Goal: Task Accomplishment & Management: Complete application form

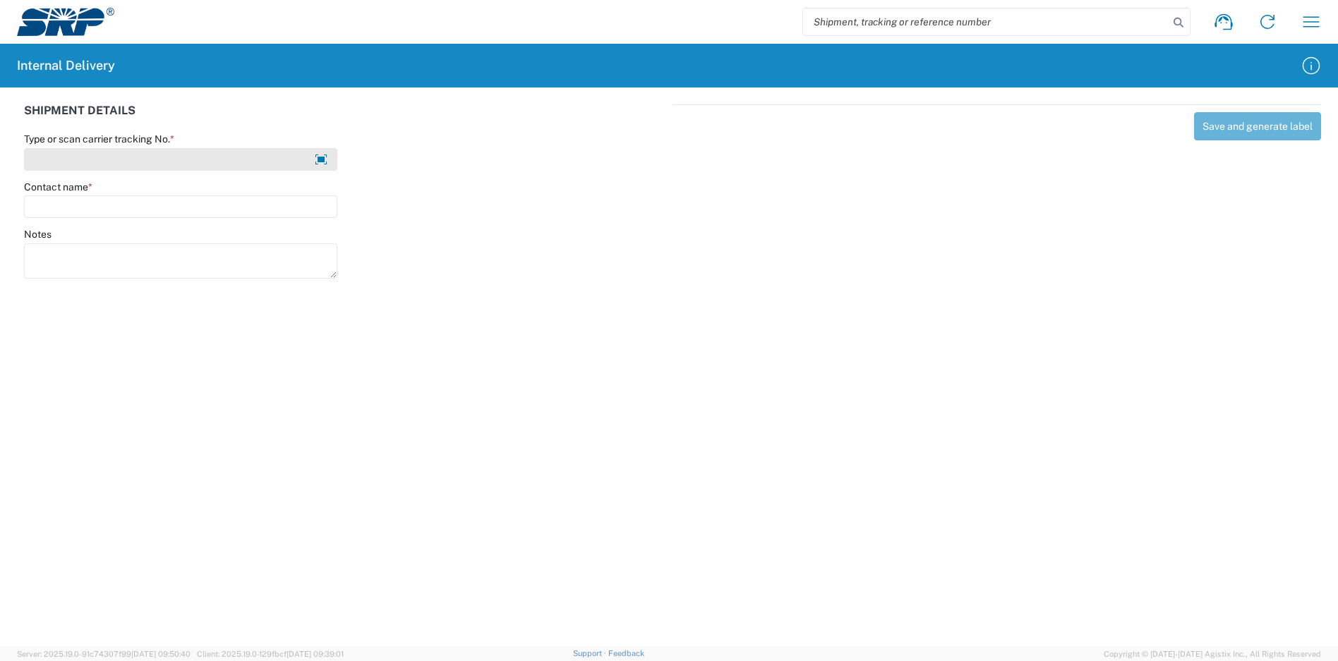
click at [232, 157] on input "Type or scan carrier tracking No. *" at bounding box center [180, 159] width 313 height 23
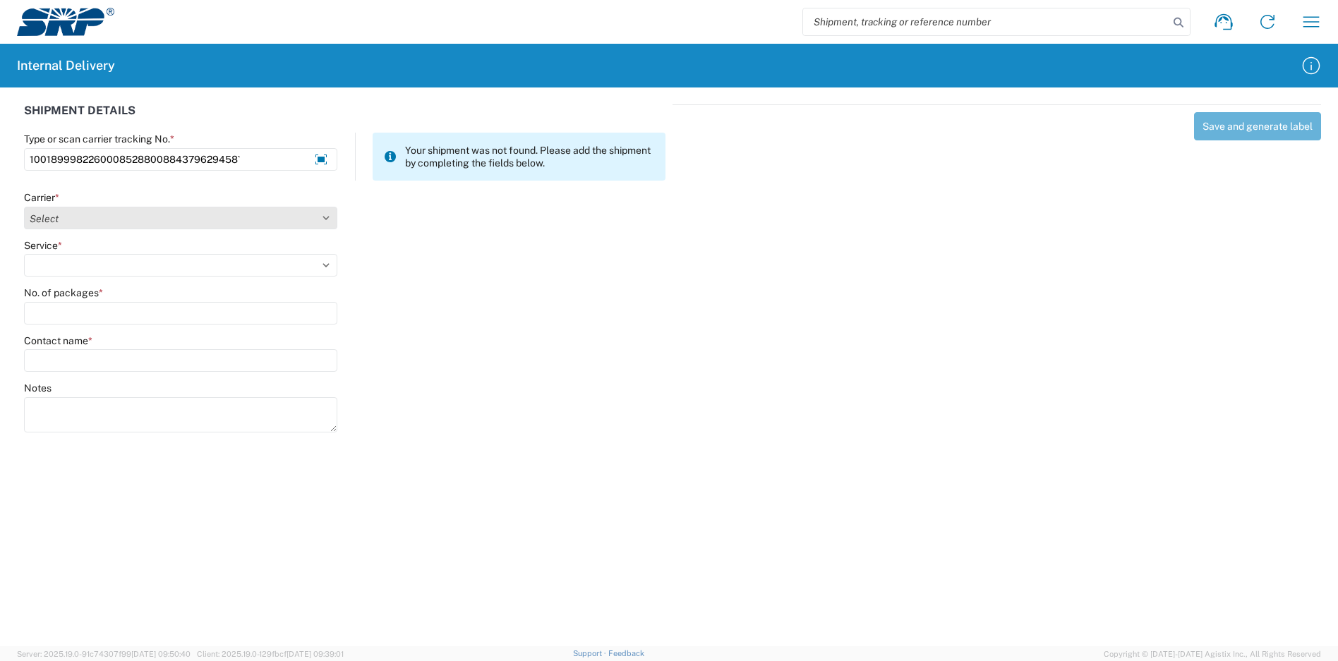
type input "1001899982260008528800884379629458`"
click at [143, 215] on select "Select Amazon Logistics ATI Trucking BC Dimerco Logistics Empire Southwest FedE…" at bounding box center [180, 218] width 313 height 23
select select "5"
click at [24, 207] on select "Select Amazon Logistics ATI Trucking BC Dimerco Logistics Empire Southwest FedE…" at bounding box center [180, 218] width 313 height 23
click at [100, 266] on select "Select 1Day Freight 2Day 2Day AM 2Day AM One Rate 2Day Freight 2Day One Rate 3 …" at bounding box center [180, 265] width 313 height 23
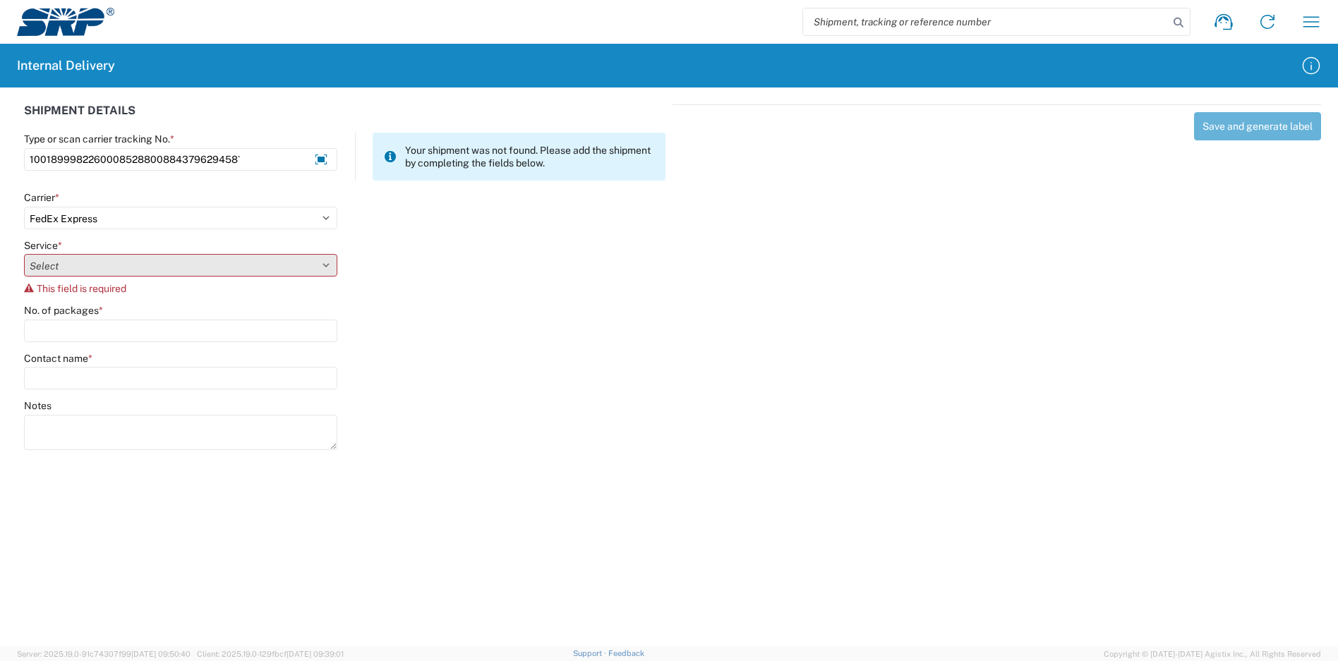
click at [217, 260] on select "Select 1Day Freight 2Day 2Day AM 2Day AM One Rate 2Day Freight 2Day One Rate 3 …" at bounding box center [180, 265] width 313 height 23
select select "8"
click at [24, 254] on select "Select 1Day Freight 2Day 2Day AM 2Day AM One Rate 2Day Freight 2Day One Rate 3 …" at bounding box center [180, 265] width 313 height 23
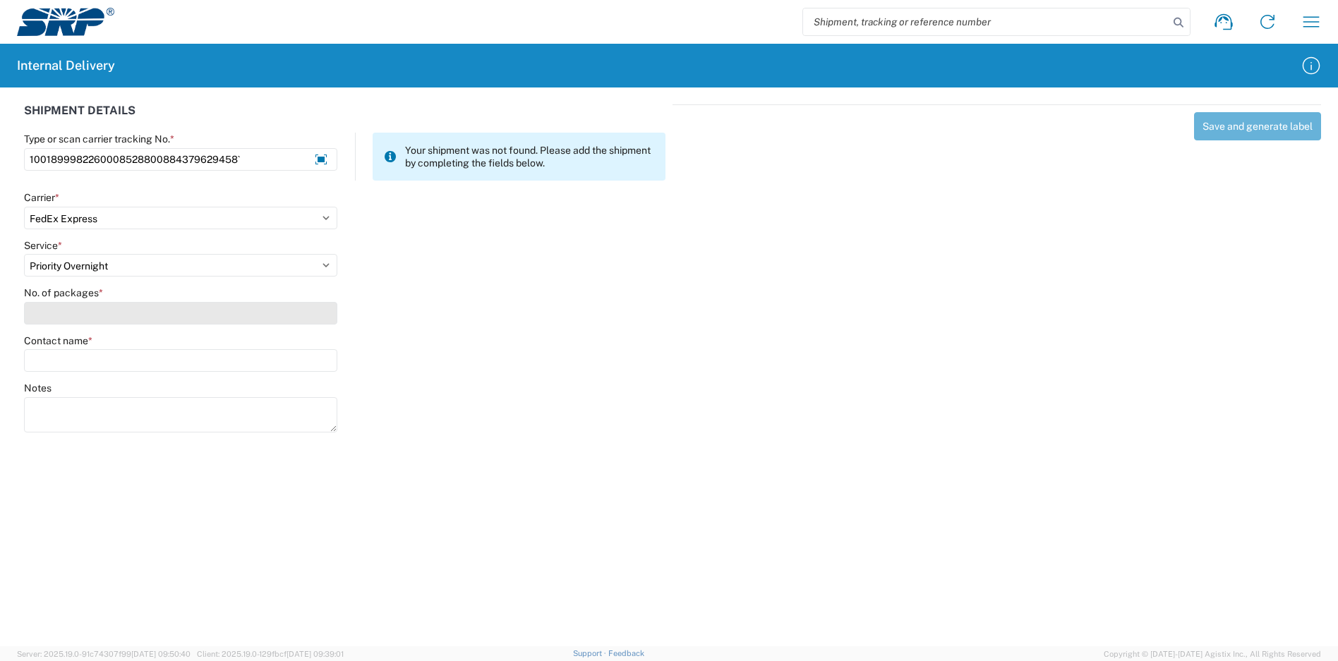
click at [59, 307] on input "No. of packages *" at bounding box center [180, 313] width 313 height 23
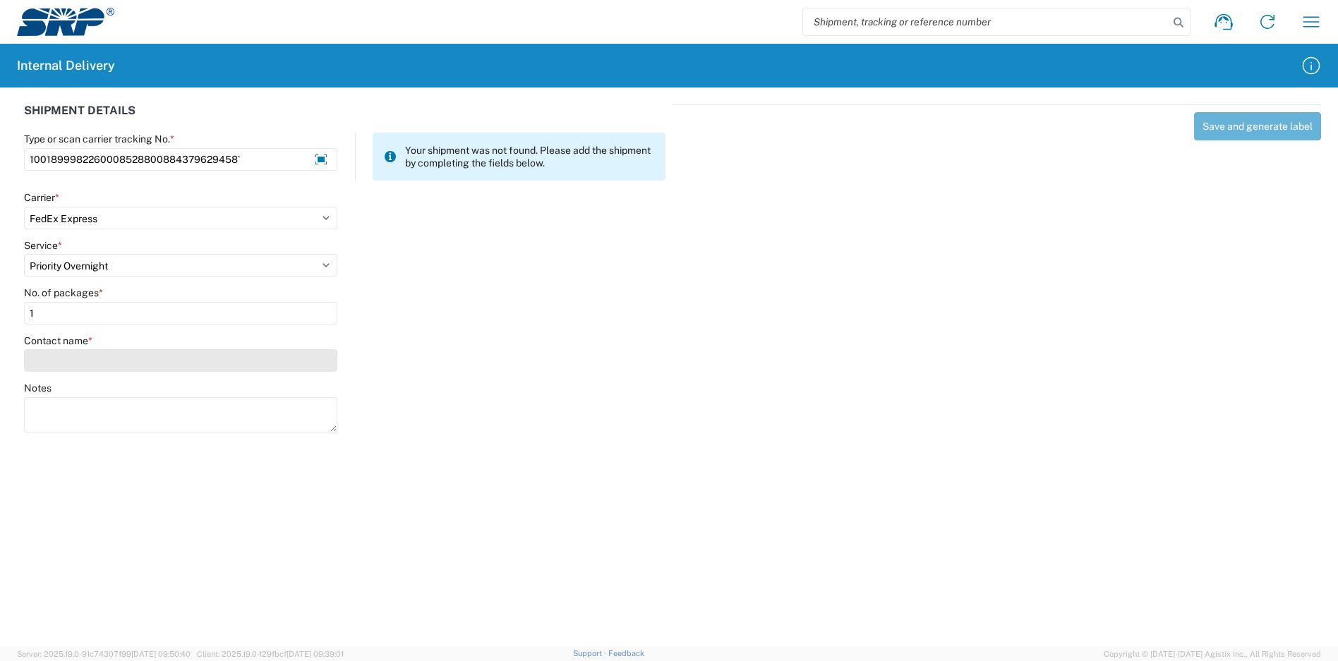
type input "1"
click at [66, 356] on input "Contact name *" at bounding box center [180, 360] width 313 height 23
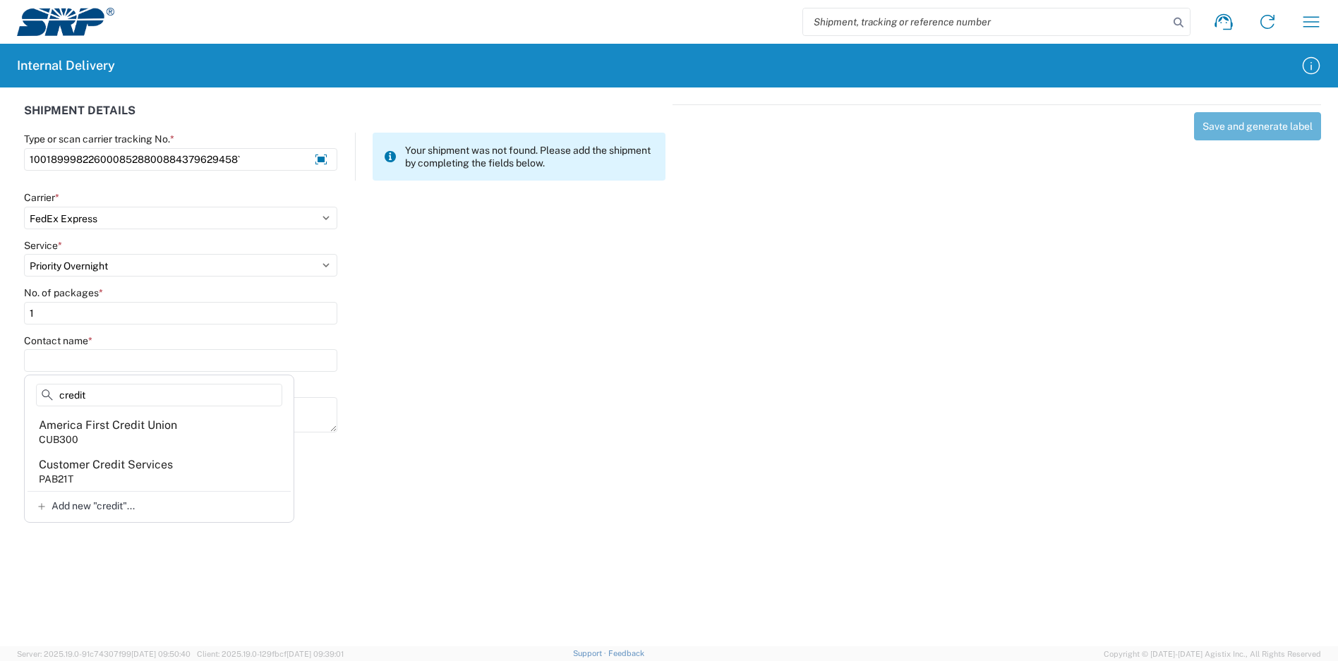
type input "credit"
click at [1035, 507] on agx-forms-host "Shipment request Shipment tracking Internal delivery Transit update My profile …" at bounding box center [669, 330] width 1338 height 661
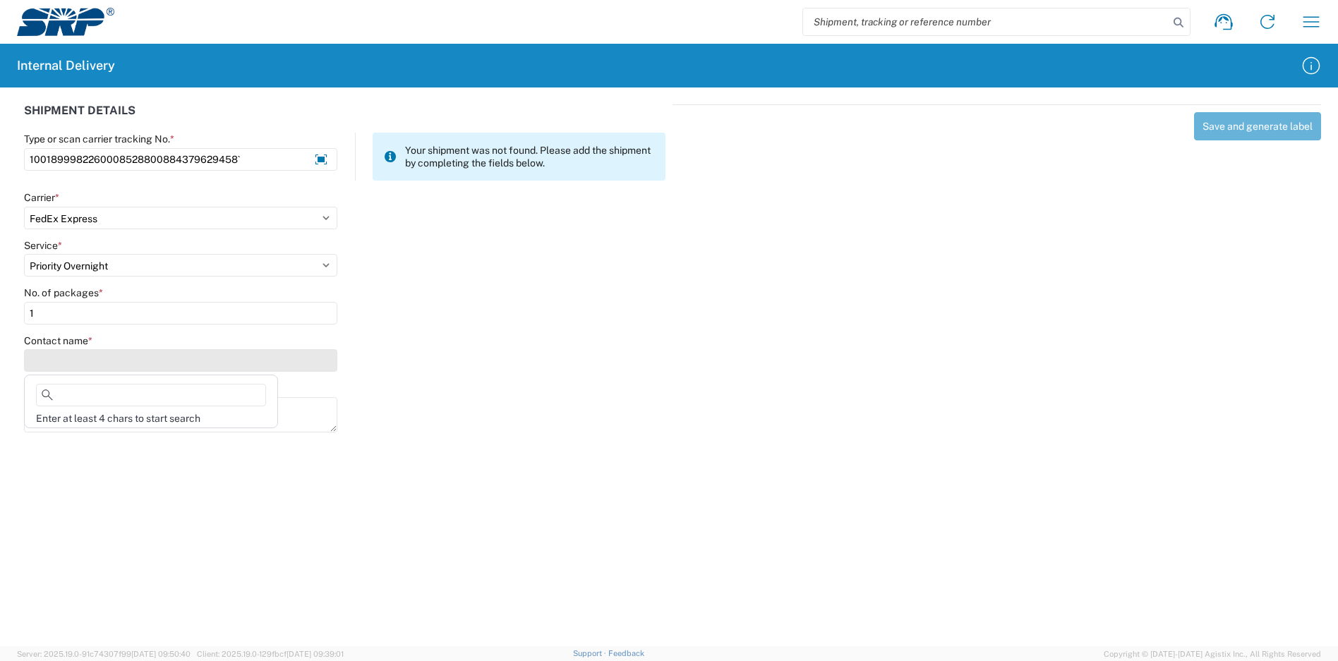
click at [119, 366] on input "Contact name *" at bounding box center [180, 360] width 313 height 23
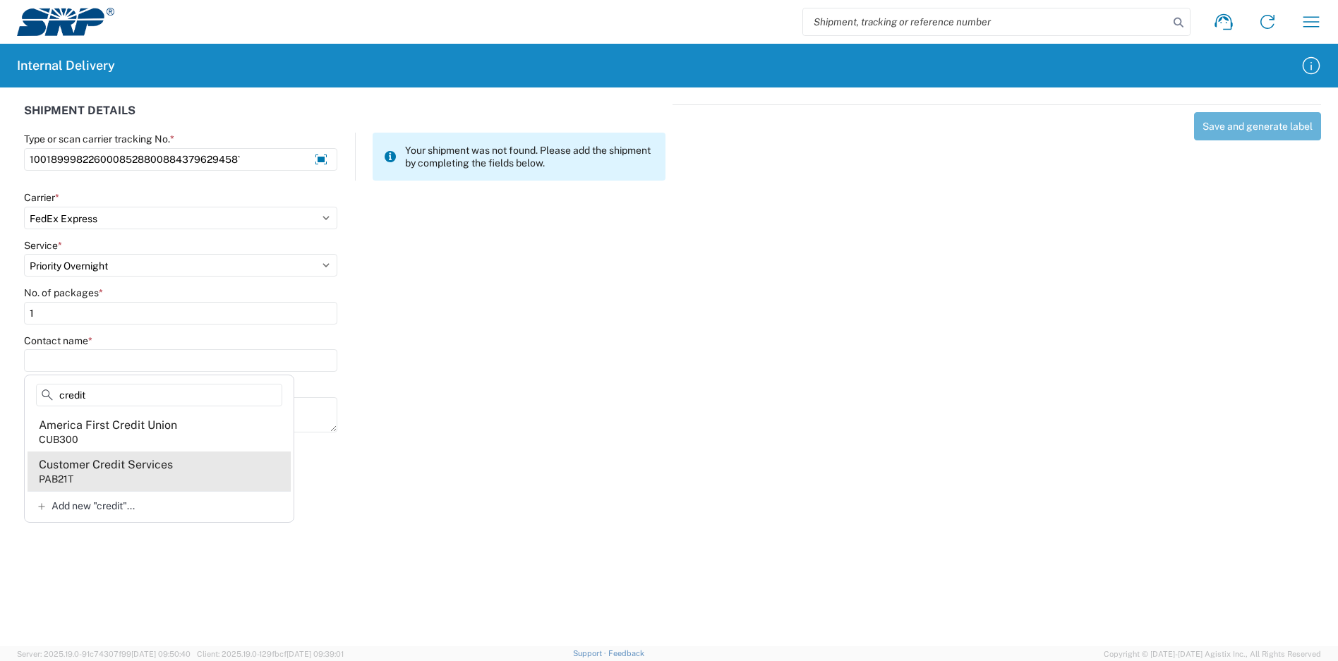
type input "credit"
click at [158, 466] on div "Customer Credit Services" at bounding box center [106, 465] width 134 height 16
type input "Customer Credit Services"
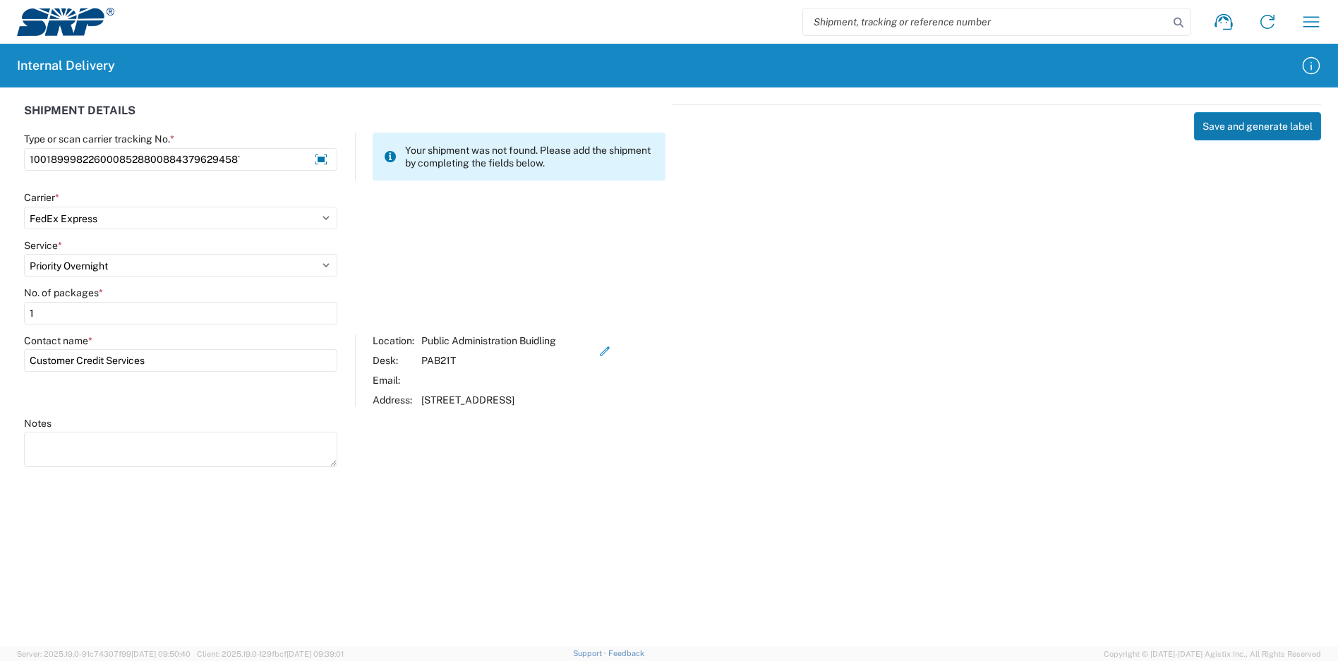
click at [1243, 130] on button "Save and generate label" at bounding box center [1257, 126] width 127 height 28
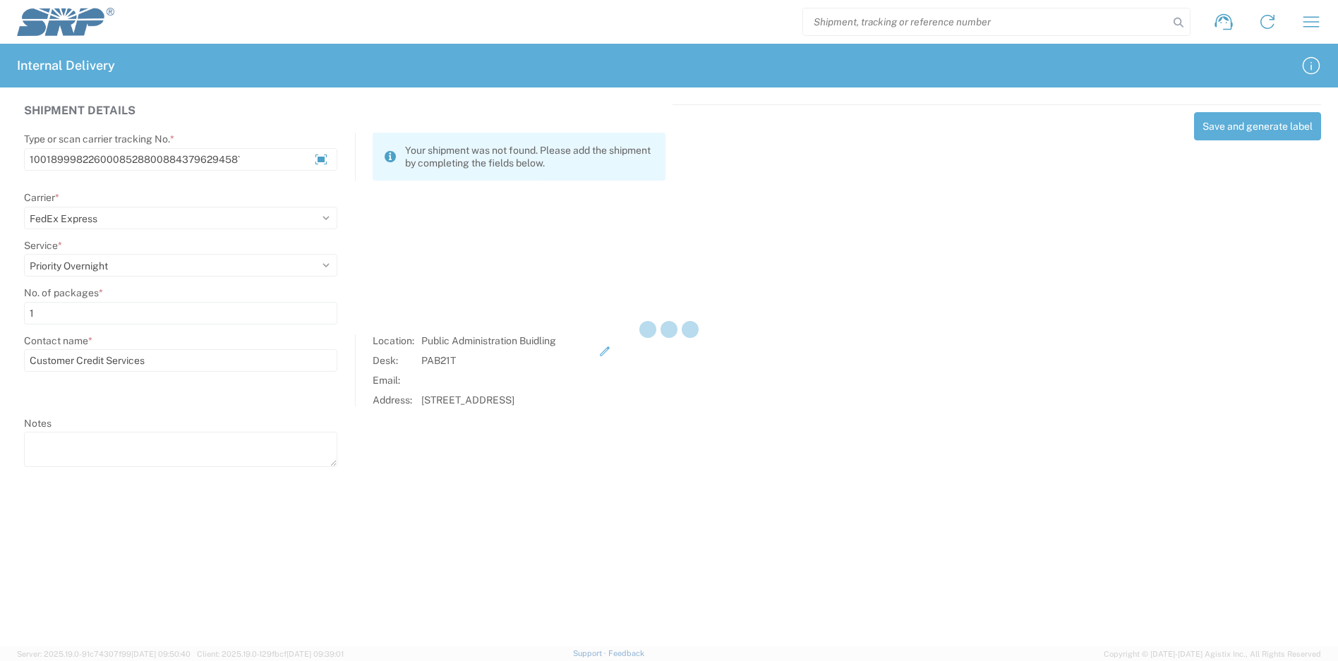
select select
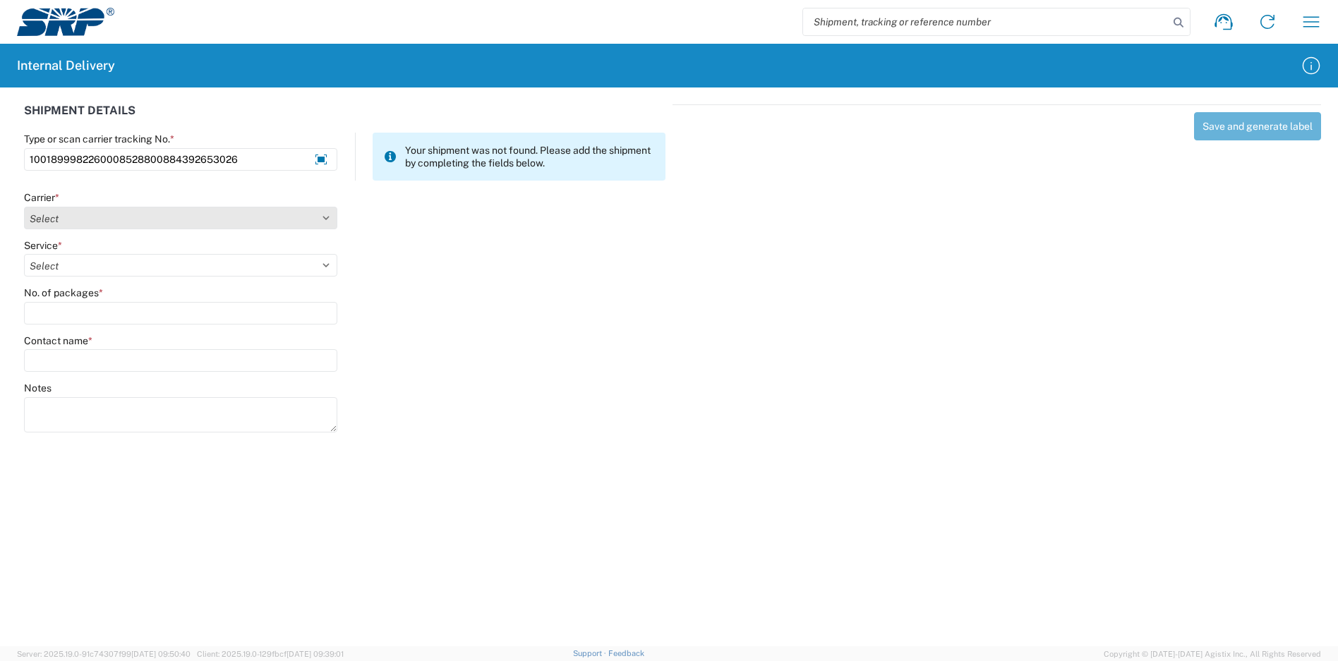
type input "1001899982260008528800884392653026"
click at [143, 213] on select "Select Amazon Logistics ATI Trucking BC Dimerco Logistics Empire Southwest FedE…" at bounding box center [180, 218] width 313 height 23
select select "5"
click at [24, 207] on select "Select Amazon Logistics ATI Trucking BC Dimerco Logistics Empire Southwest FedE…" at bounding box center [180, 218] width 313 height 23
click at [90, 267] on select "Select 1Day Freight 2Day 2Day AM 2Day AM One Rate 2Day Freight 2Day One Rate 3 …" at bounding box center [180, 265] width 313 height 23
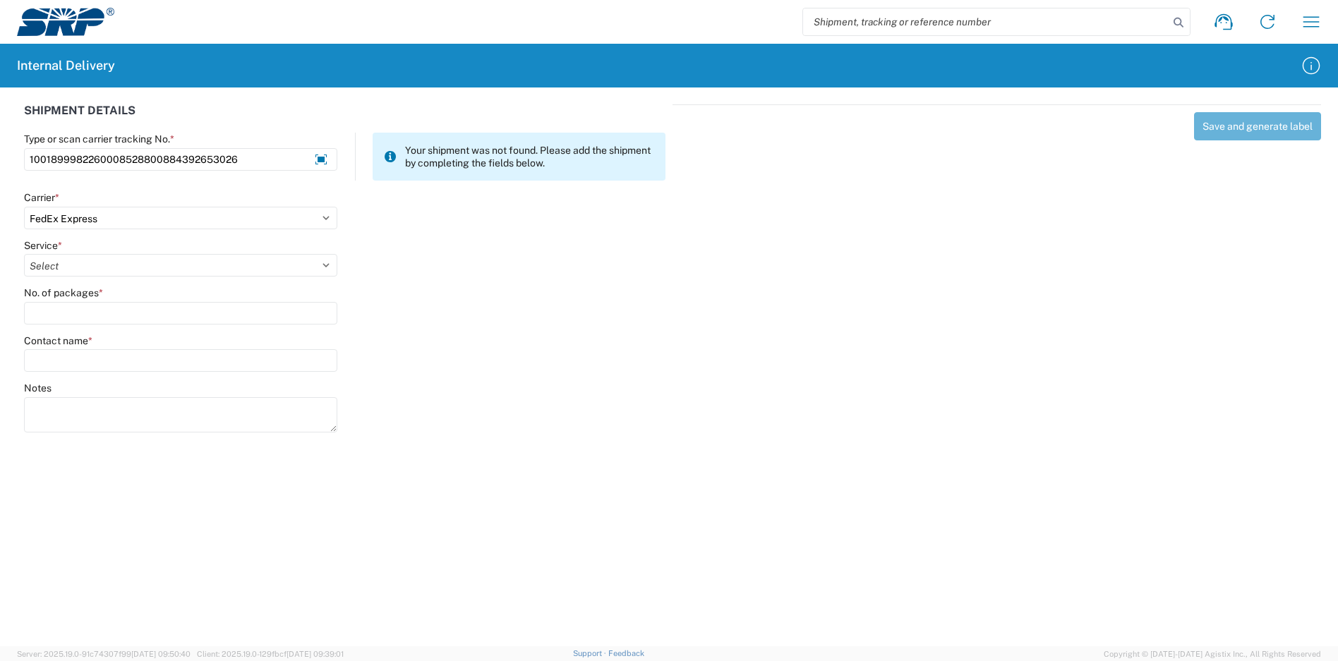
select select "8"
click at [24, 254] on select "Select 1Day Freight 2Day 2Day AM 2Day AM One Rate 2Day Freight 2Day One Rate 3 …" at bounding box center [180, 265] width 313 height 23
click at [92, 312] on input "No. of packages *" at bounding box center [180, 313] width 313 height 23
type input "1"
click at [100, 370] on input "Contact name *" at bounding box center [180, 360] width 313 height 23
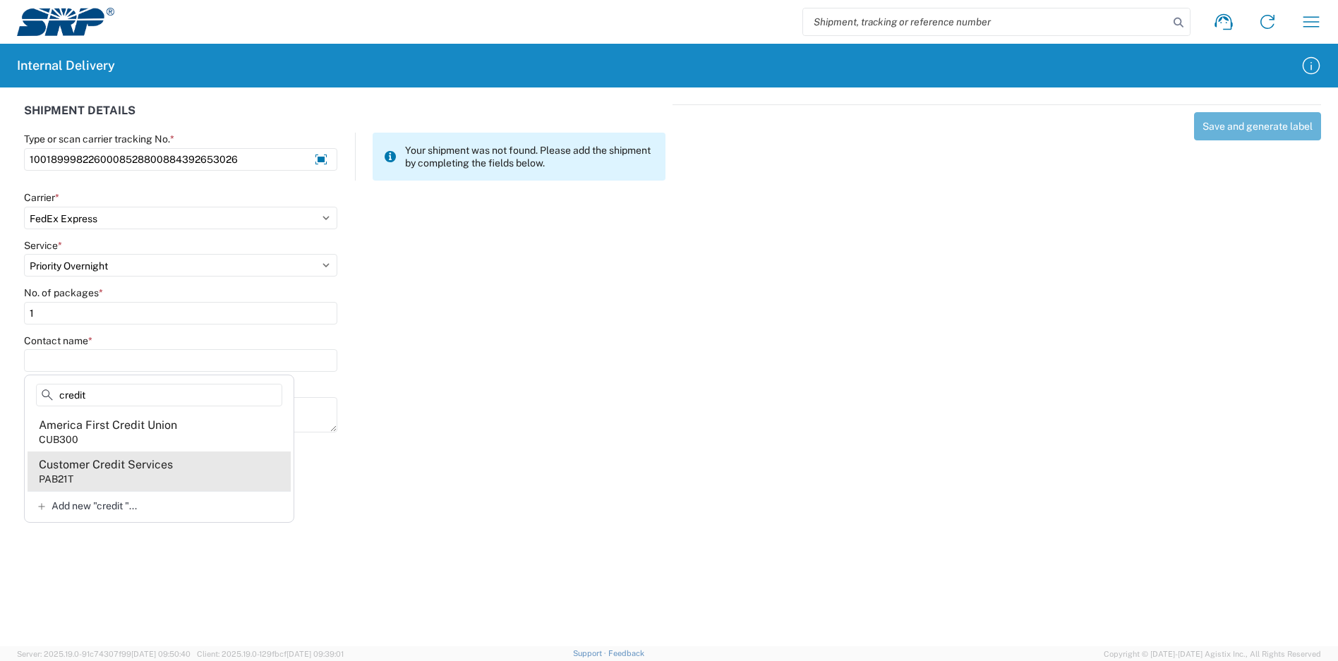
type input "credit"
click at [64, 479] on div "PAB21T" at bounding box center [56, 479] width 35 height 13
type input "Customer Credit Services"
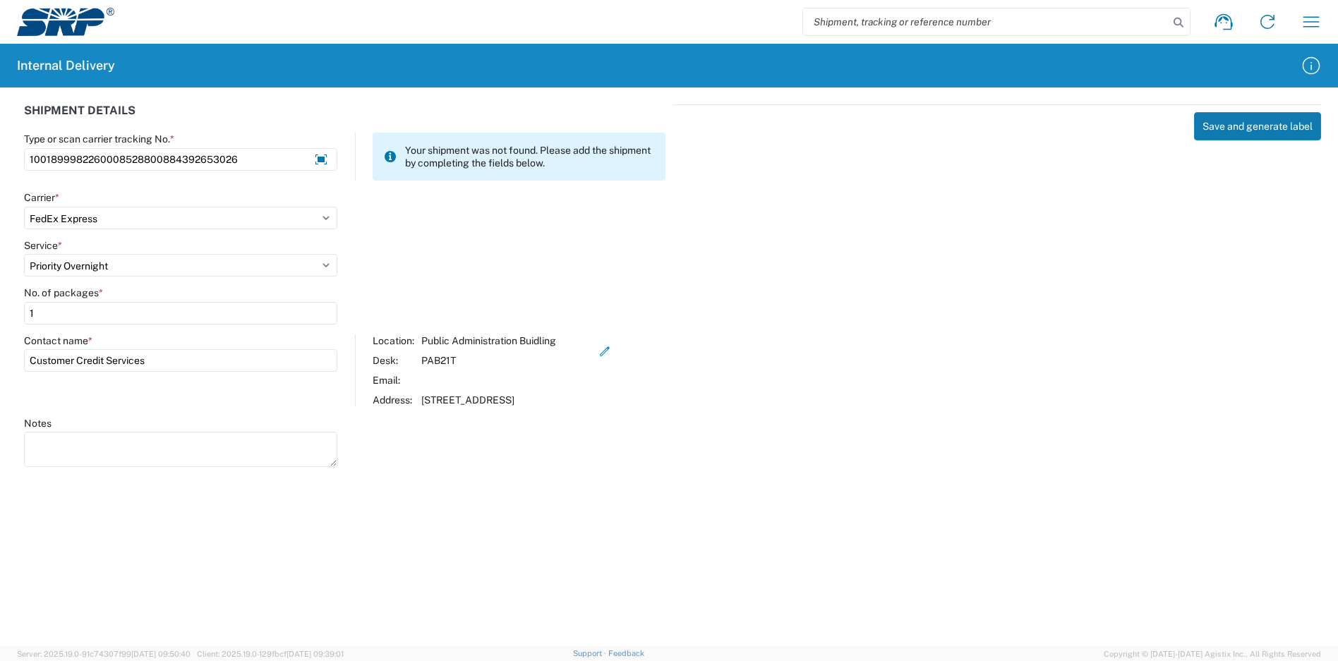
click at [1255, 126] on button "Save and generate label" at bounding box center [1257, 126] width 127 height 28
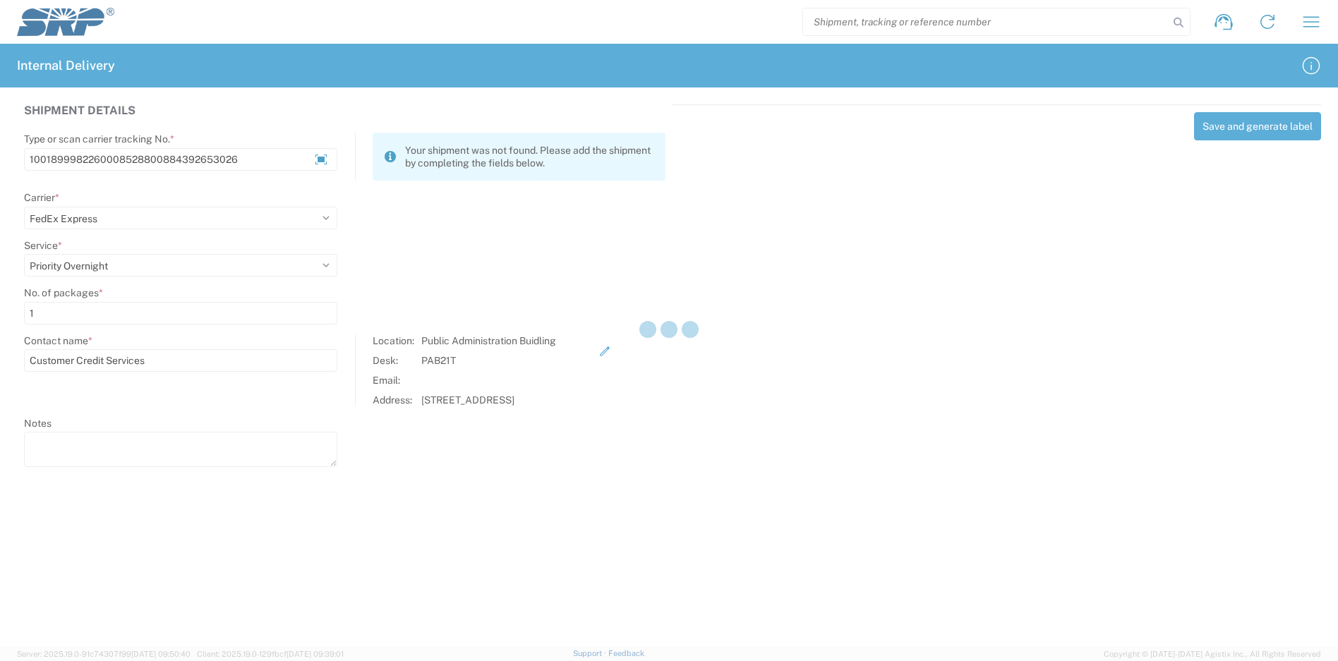
select select
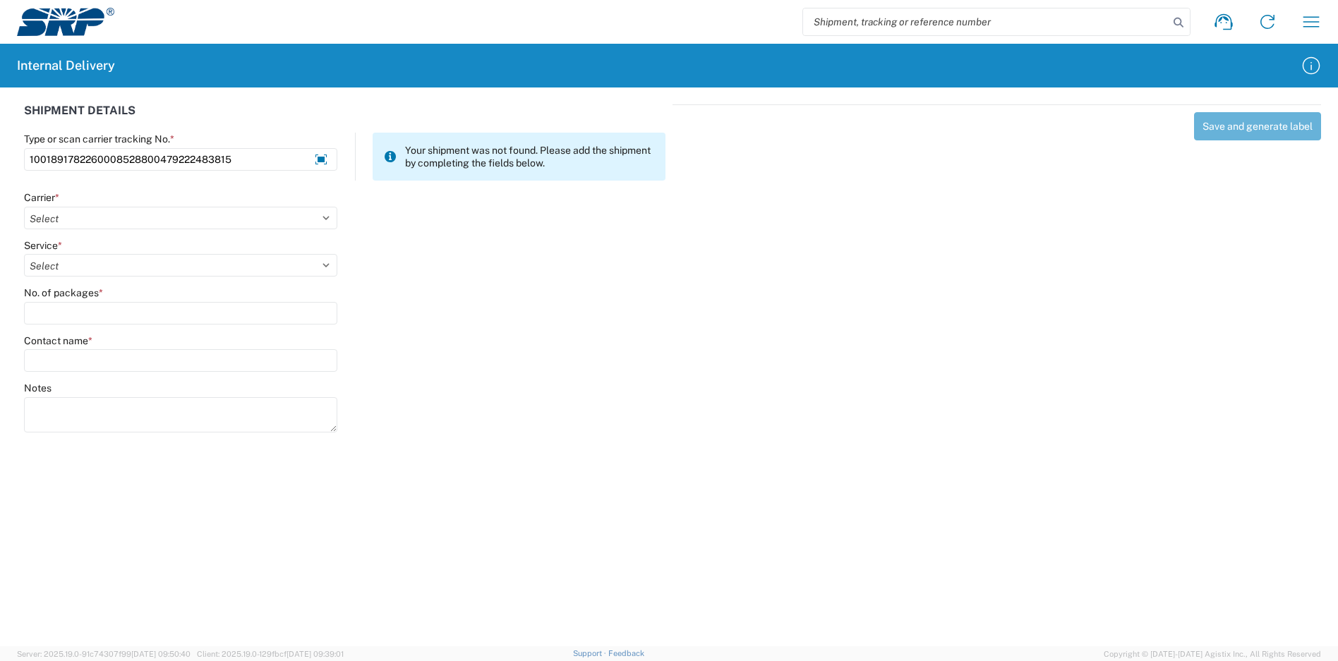
type input "1001891782260008528800479222483815"
click at [92, 203] on div "Carrier *" at bounding box center [180, 197] width 313 height 13
click at [92, 209] on select "Select Amazon Logistics ATI Trucking BC Dimerco Logistics Empire Southwest FedE…" at bounding box center [180, 218] width 313 height 23
select select "5"
click at [24, 207] on select "Select Amazon Logistics ATI Trucking BC Dimerco Logistics Empire Southwest FedE…" at bounding box center [180, 218] width 313 height 23
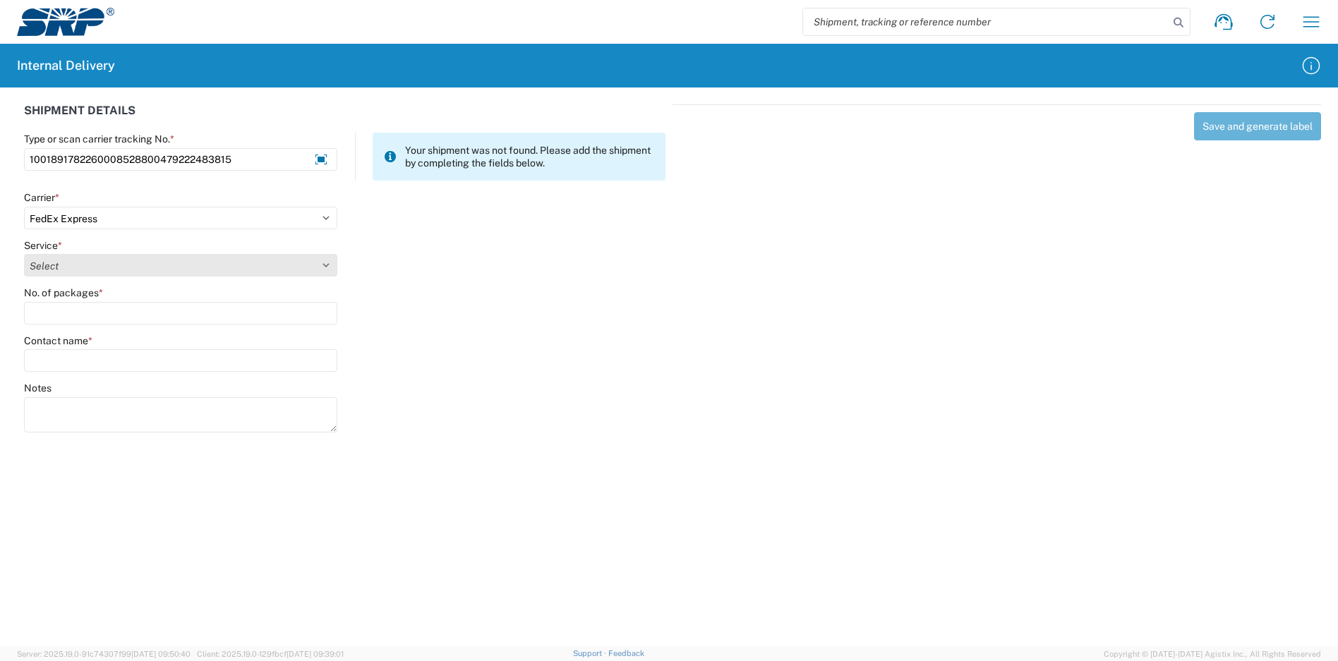
click at [84, 272] on select "Select 1Day Freight 2Day 2Day AM 2Day AM One Rate 2Day Freight 2Day One Rate 3 …" at bounding box center [180, 265] width 313 height 23
select select "8"
click at [24, 254] on select "Select 1Day Freight 2Day 2Day AM 2Day AM One Rate 2Day Freight 2Day One Rate 3 …" at bounding box center [180, 265] width 313 height 23
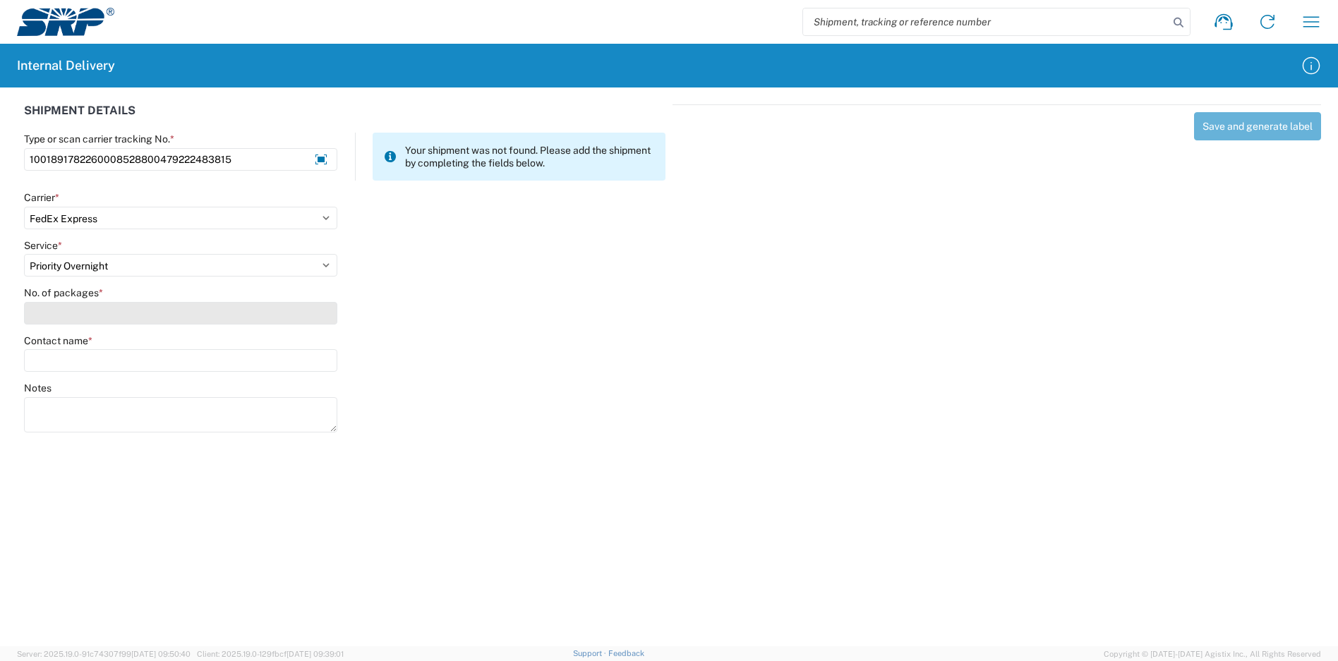
click at [209, 320] on input "No. of packages *" at bounding box center [180, 313] width 313 height 23
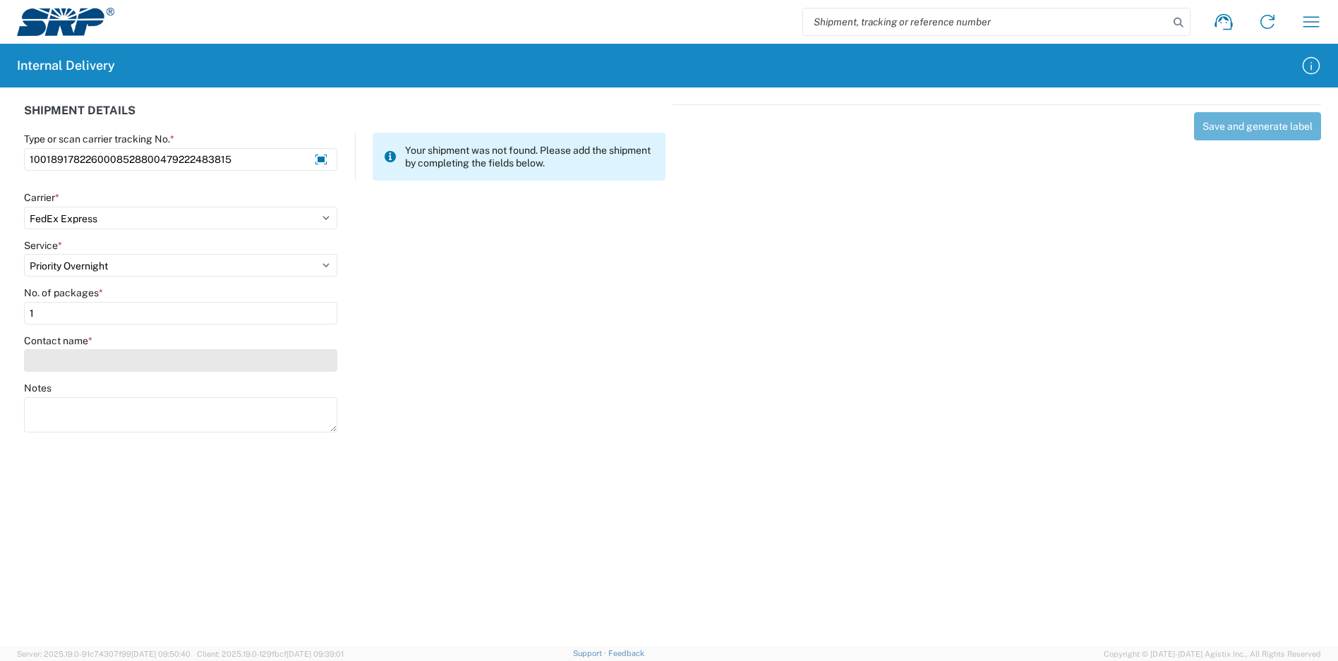
type input "1"
click at [226, 356] on input "Contact name *" at bounding box center [180, 360] width 313 height 23
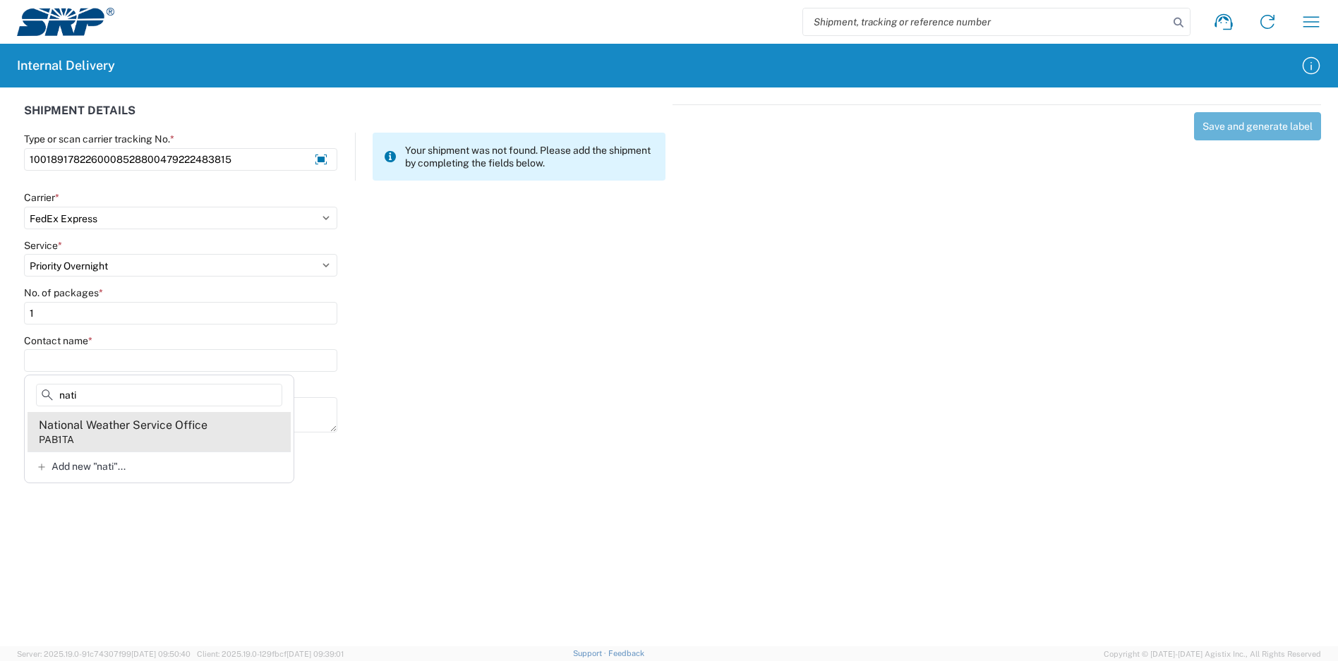
type input "nati"
click at [219, 424] on agx-address-suggestion-item "National Weather Service Office PAB1TA" at bounding box center [159, 432] width 263 height 40
type input "National Weather Service Office"
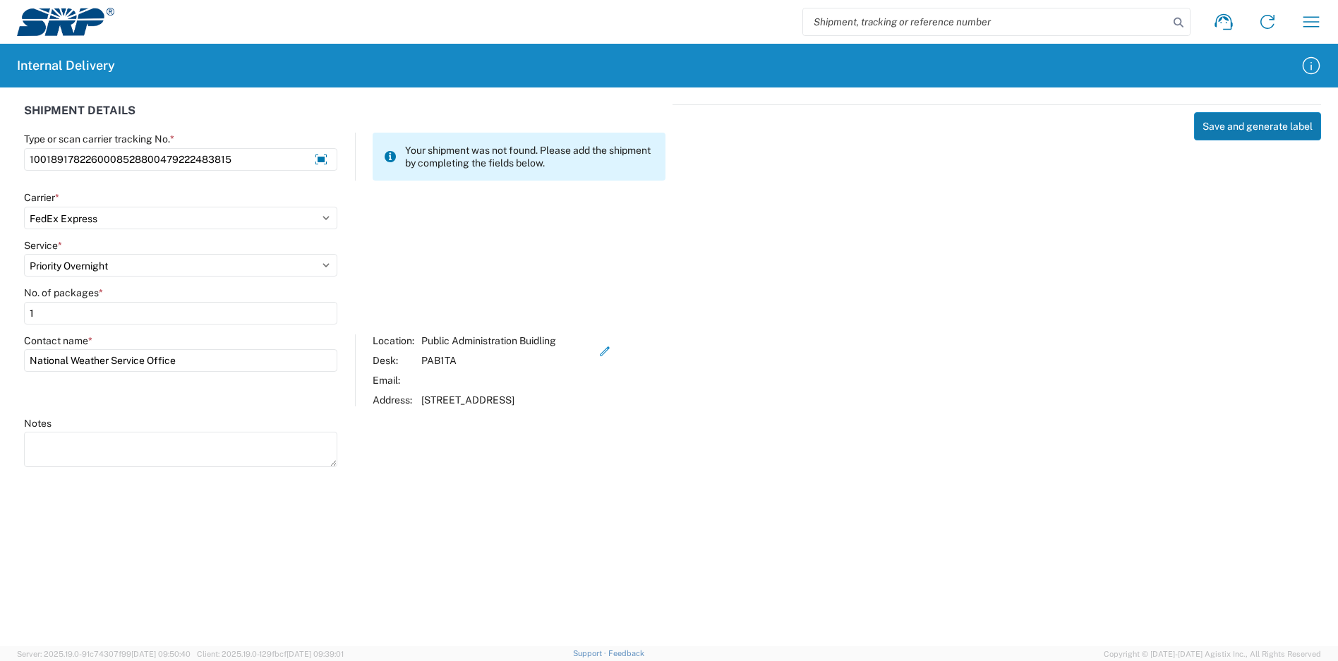
click at [1260, 131] on button "Save and generate label" at bounding box center [1257, 126] width 127 height 28
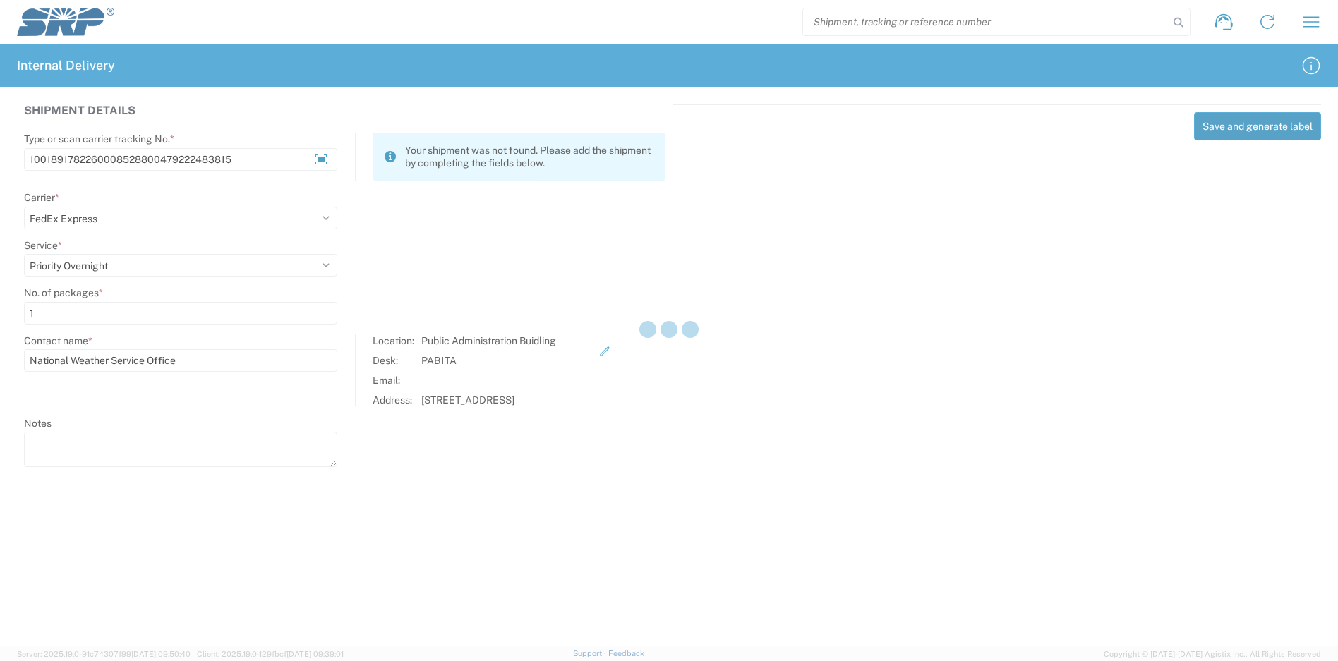
select select
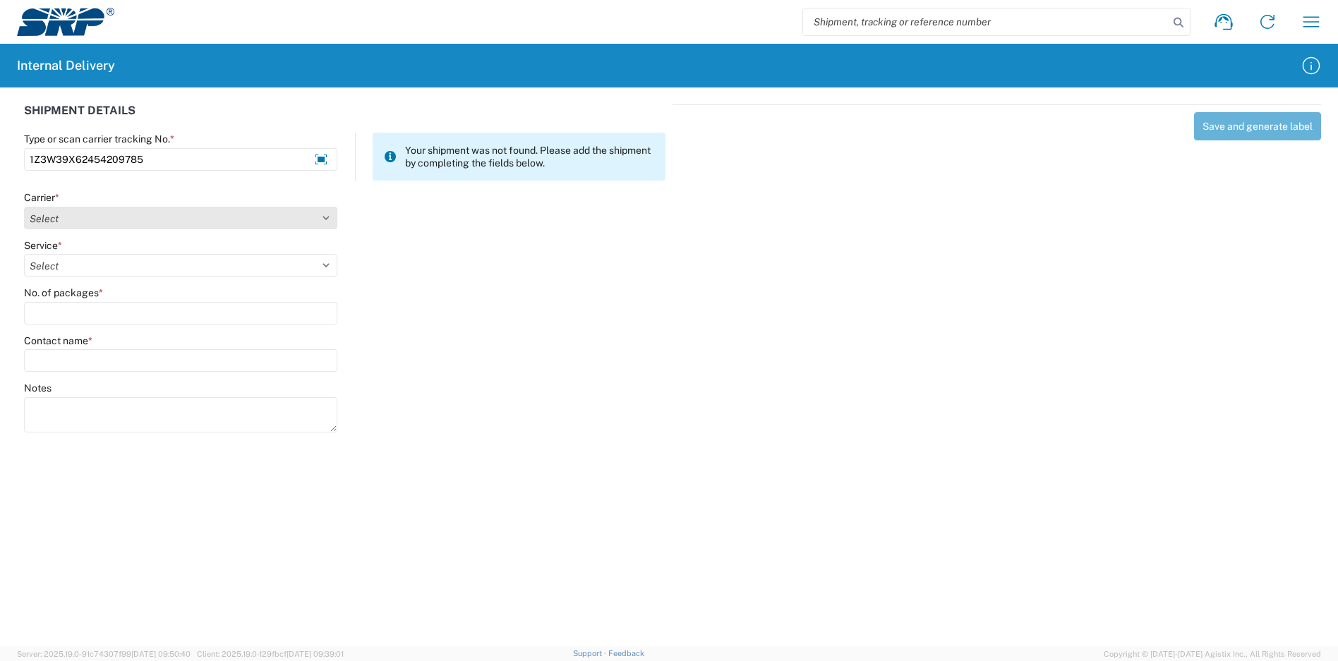
type input "1Z3W39X62454209785"
click at [154, 223] on select "Select Amazon Logistics ATI Trucking BC Dimerco Logistics Empire Southwest FedE…" at bounding box center [180, 218] width 313 height 23
select select "12"
click at [24, 207] on select "Select Amazon Logistics ATI Trucking BC Dimerco Logistics Empire Southwest FedE…" at bounding box center [180, 218] width 313 height 23
click at [78, 265] on select "Select" at bounding box center [180, 265] width 313 height 23
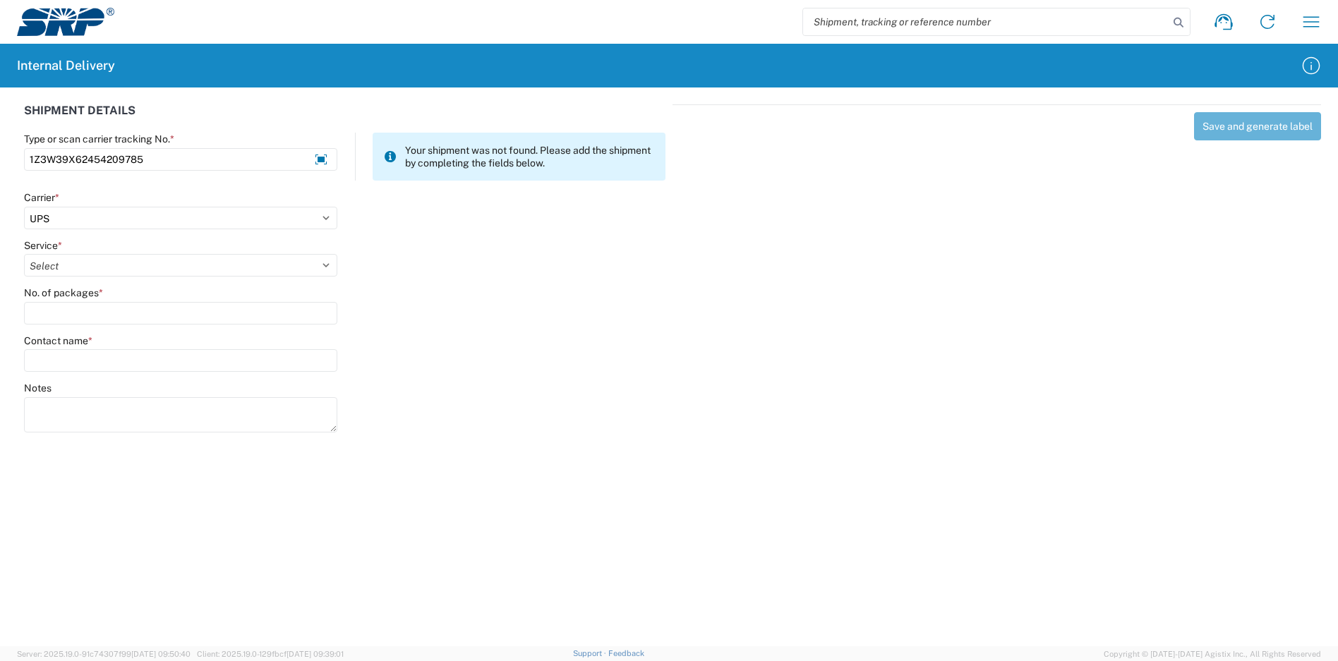
select select "17801"
click at [24, 254] on select "Select 2nd Day Air 2nd Day Air A.M. 3 Day Select Basic BOUND PRINTED MATTER, UP…" at bounding box center [180, 265] width 313 height 23
click at [88, 312] on input "No. of packages *" at bounding box center [180, 313] width 313 height 23
click at [86, 311] on input "No. of packages *" at bounding box center [180, 313] width 313 height 23
type input "8"
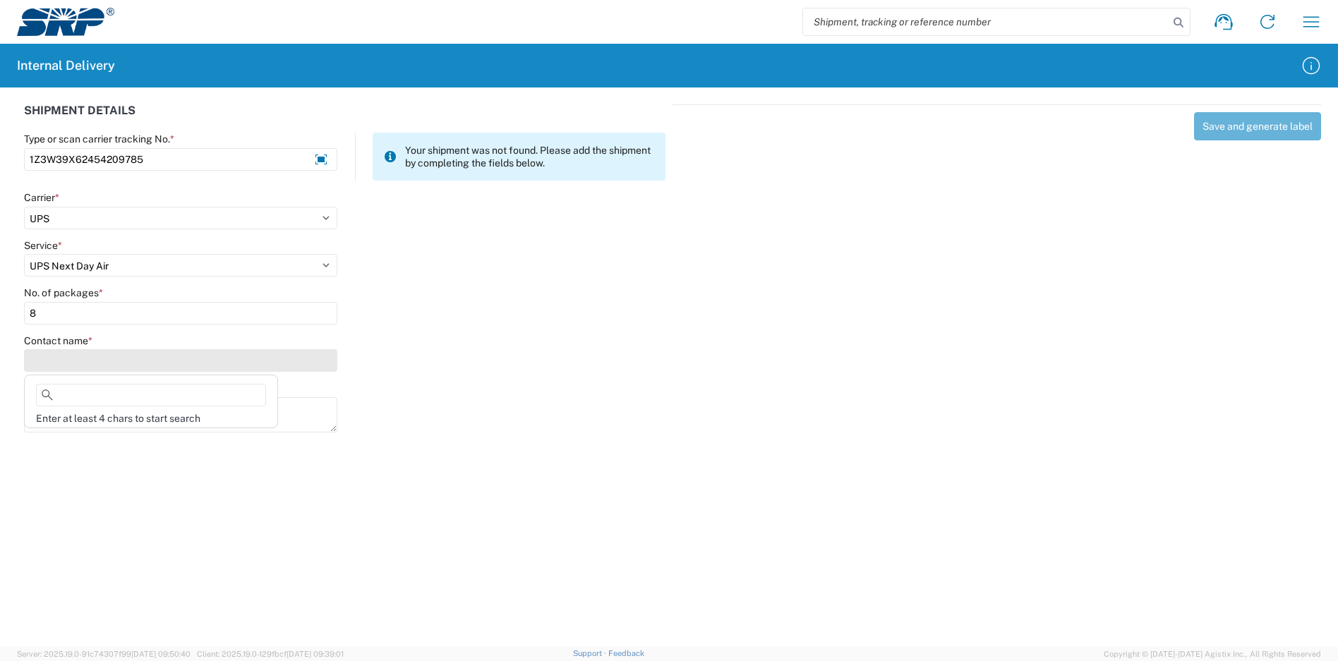
click at [217, 353] on input "Contact name *" at bounding box center [180, 360] width 313 height 23
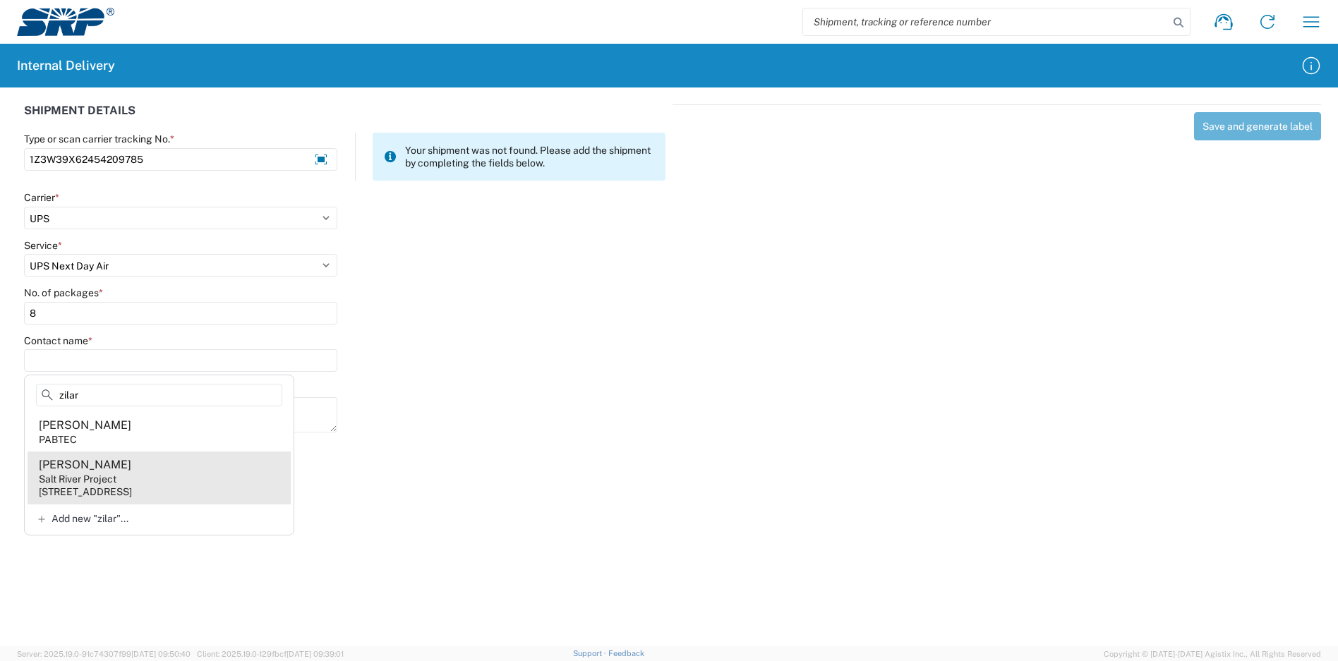
type input "zilar"
click at [174, 473] on agx-address-suggestion-item "Curtis Zilar Salt River Project 1500 N Mill Ave, PAB15W, Tempe, AZ, 85281, US" at bounding box center [159, 478] width 263 height 52
type input "Curtis Zilar"
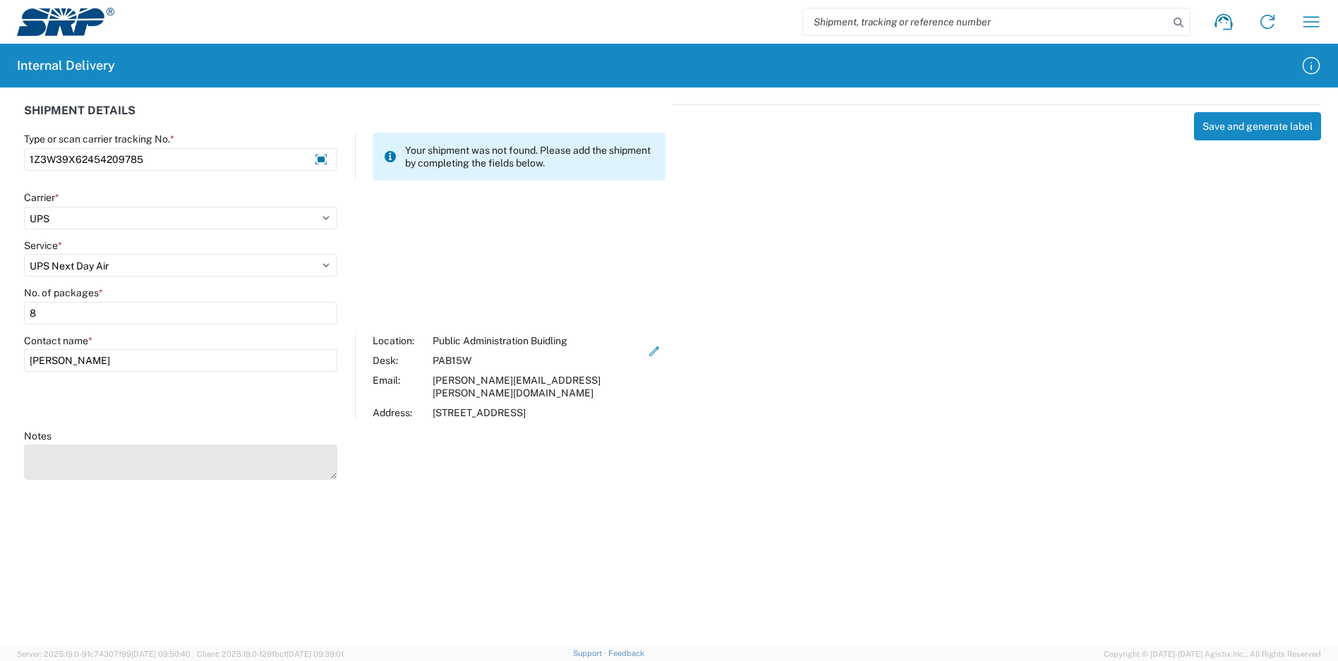
click at [152, 450] on textarea "Notes" at bounding box center [180, 462] width 313 height 35
click at [331, 456] on textarea "1Z3W39X62454209776 1Z3W39X62454209767 1Z3W39X62454209794 1Z3W39X62454210844 1Z3…" at bounding box center [180, 462] width 313 height 35
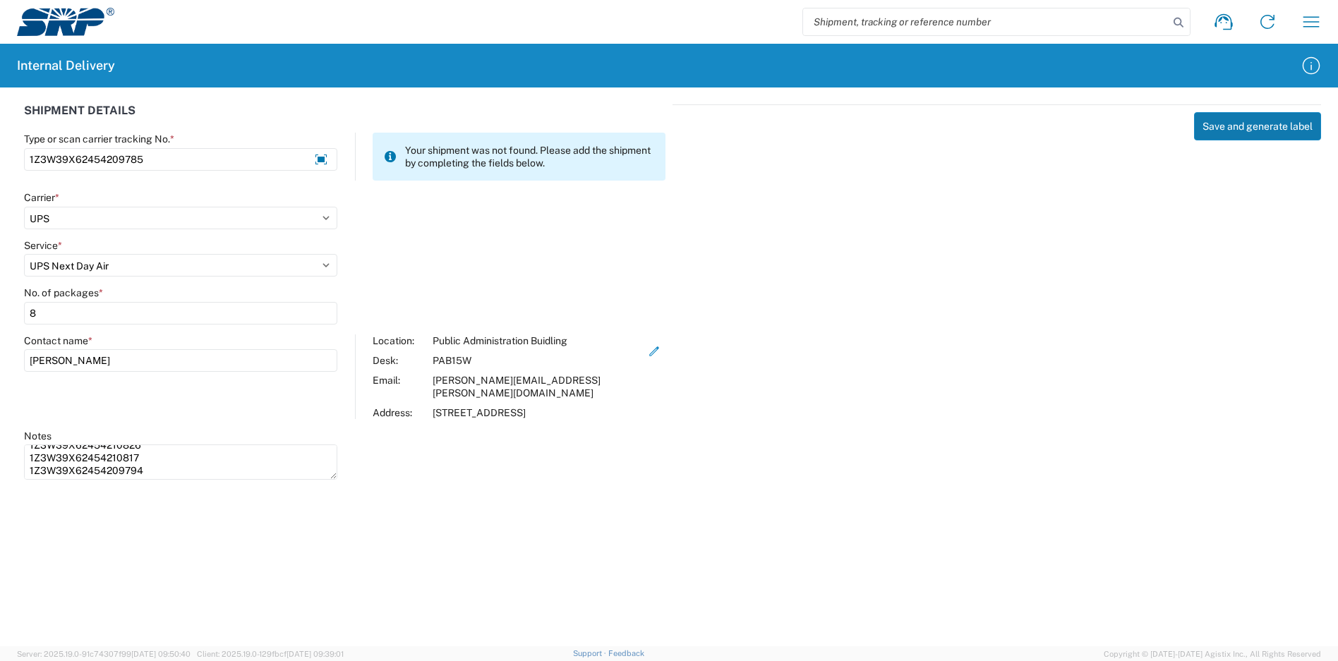
type textarea "1Z3W39X62454209776 1Z3W39X62454209767 1Z3W39X62454209794 1Z3W39X62454210844 1Z3…"
click at [1246, 124] on button "Save and generate label" at bounding box center [1257, 126] width 127 height 28
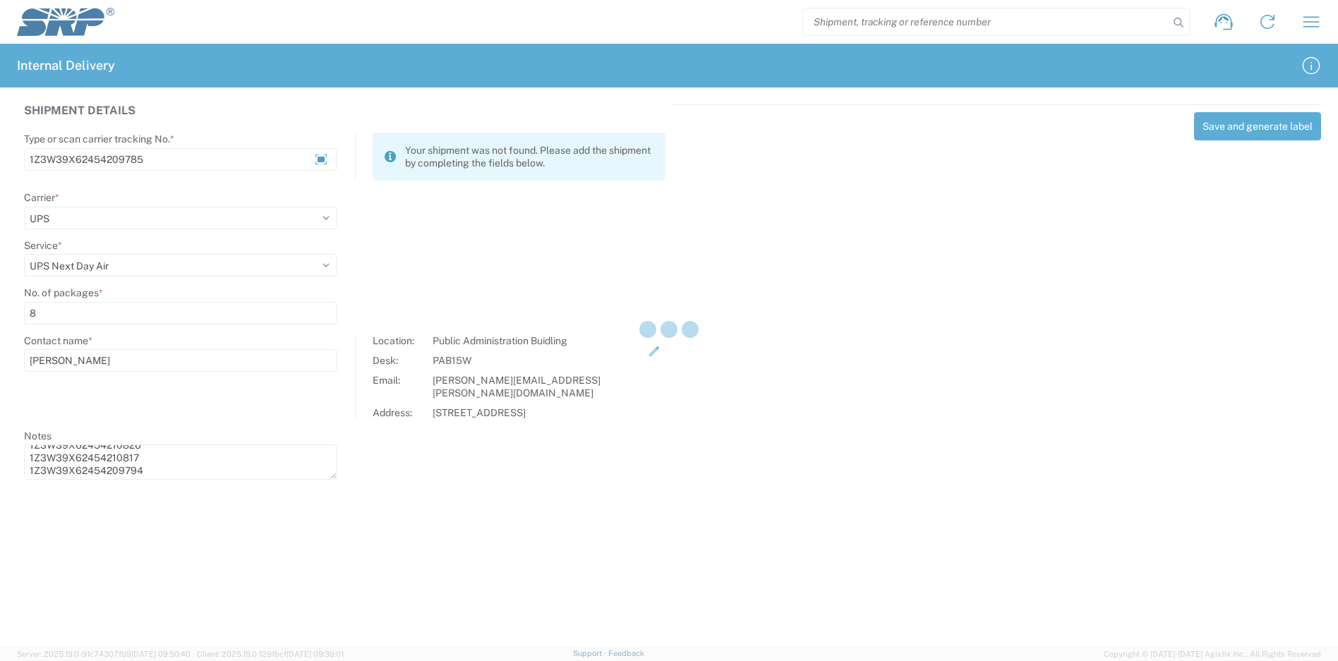
select select
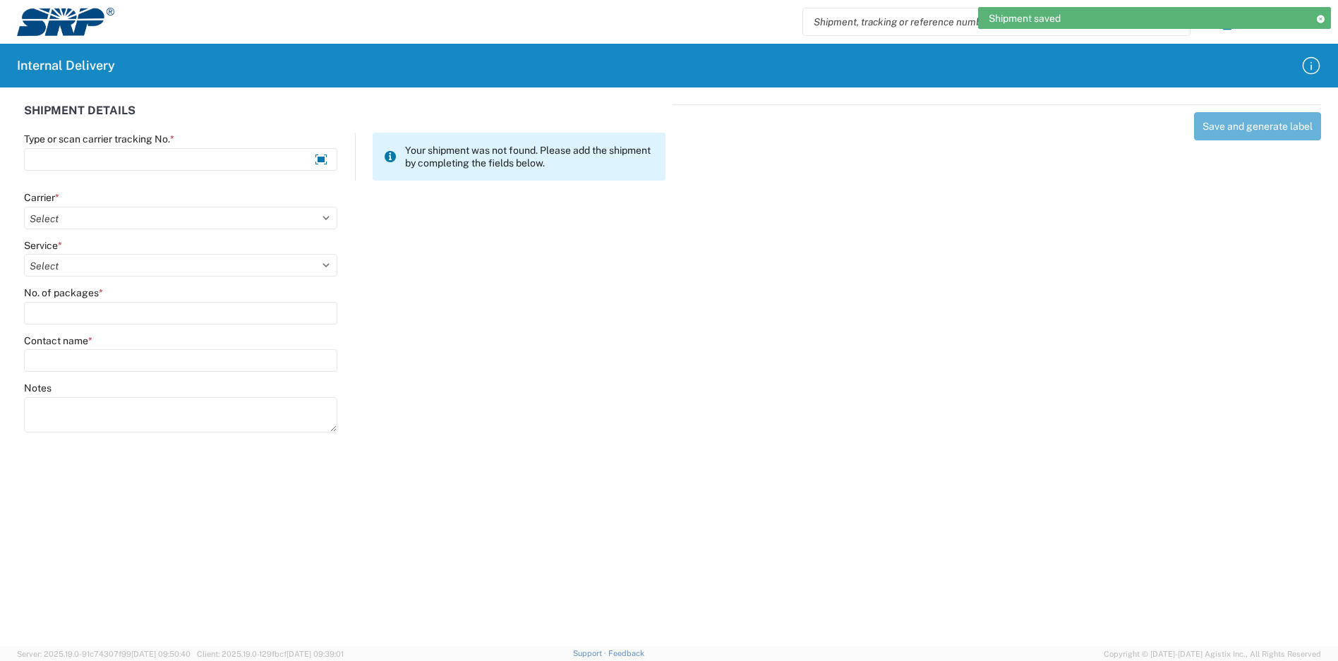
scroll to position [0, 0]
